Goal: Task Accomplishment & Management: Manage account settings

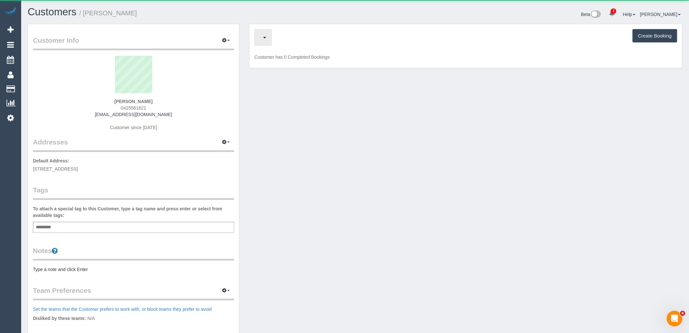
click at [272, 32] on button "button" at bounding box center [263, 37] width 18 height 17
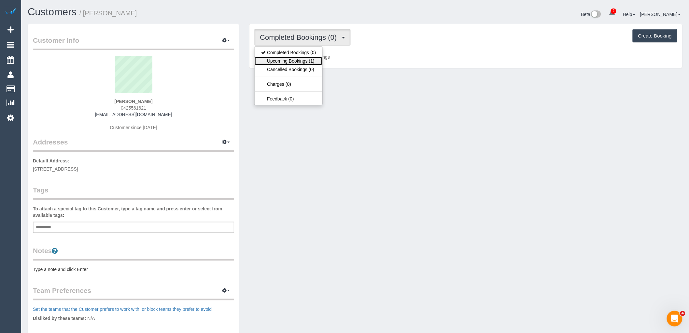
click at [315, 61] on link "Upcoming Bookings (1)" at bounding box center [289, 61] width 68 height 8
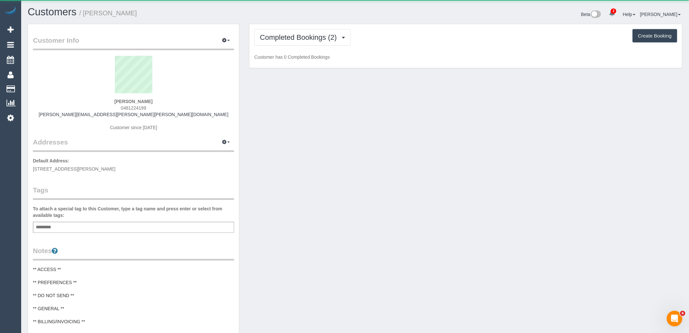
click at [114, 228] on div "Add a tag" at bounding box center [133, 227] width 201 height 11
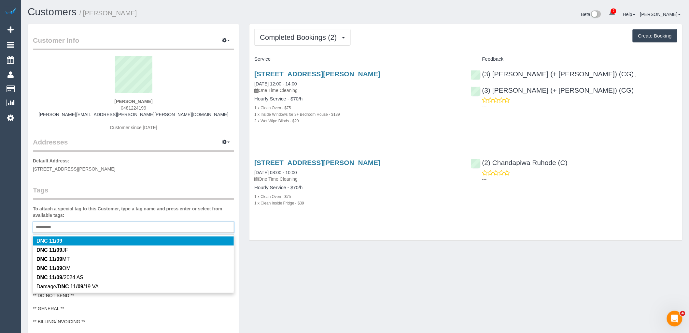
type input "*********"
click at [160, 183] on div "Customer Info Edit Contact Info Send Message Email Preferences Special Sales Ta…" at bounding box center [133, 265] width 211 height 482
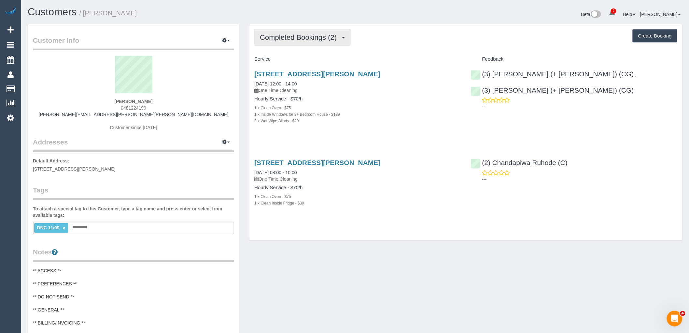
click at [329, 36] on span "Completed Bookings (2)" at bounding box center [300, 37] width 80 height 8
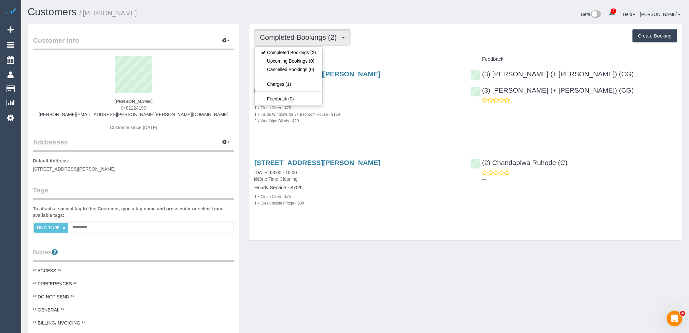
click at [385, 41] on div "Completed Bookings (2) Completed Bookings (2) Upcoming Bookings (0) Cancelled B…" at bounding box center [465, 37] width 423 height 17
